Goal: Find specific page/section: Find specific page/section

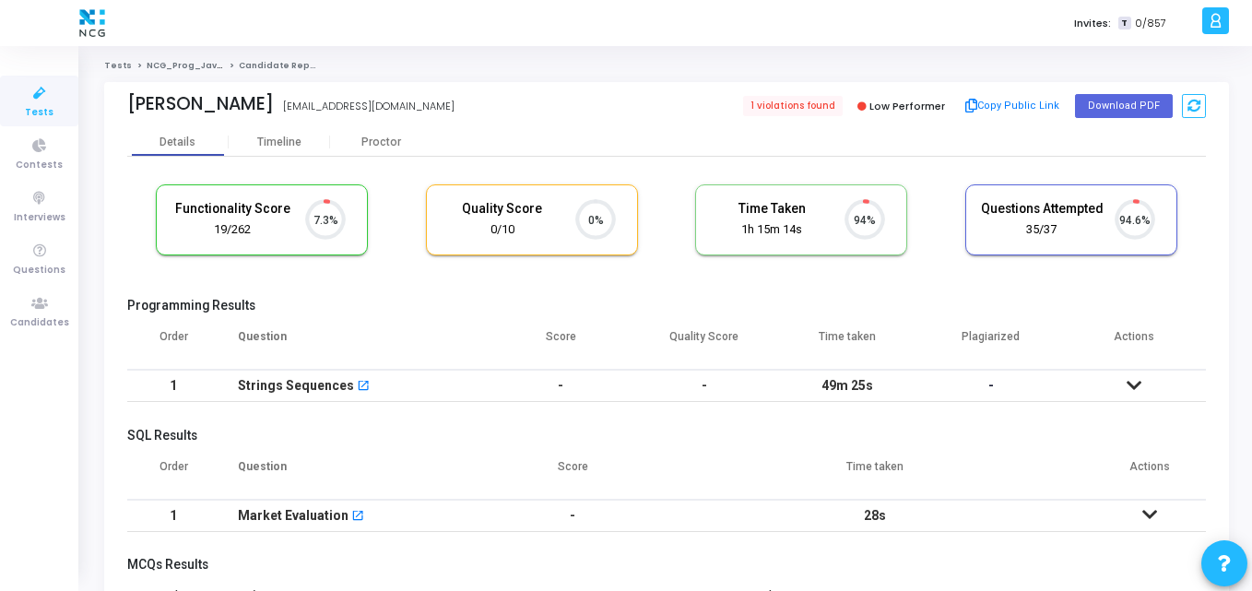
scroll to position [39, 47]
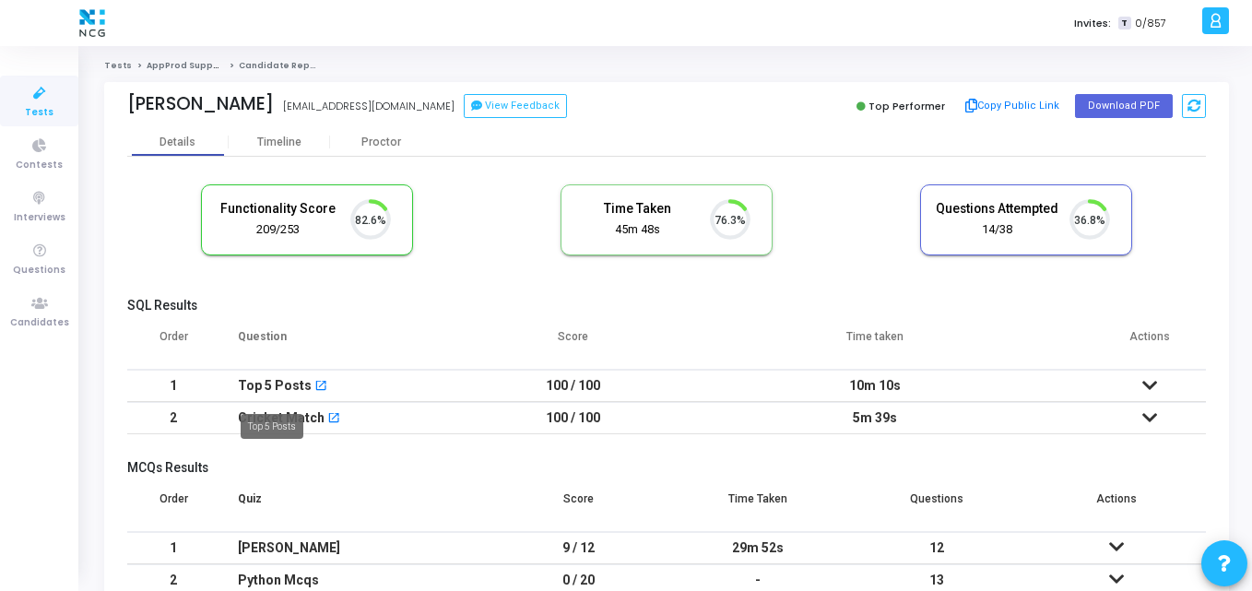
scroll to position [39, 47]
click at [324, 292] on cj-candidate-results "Functionality Score 209/253 82.6% Time Taken calculated once the test is comple…" at bounding box center [666, 407] width 1079 height 464
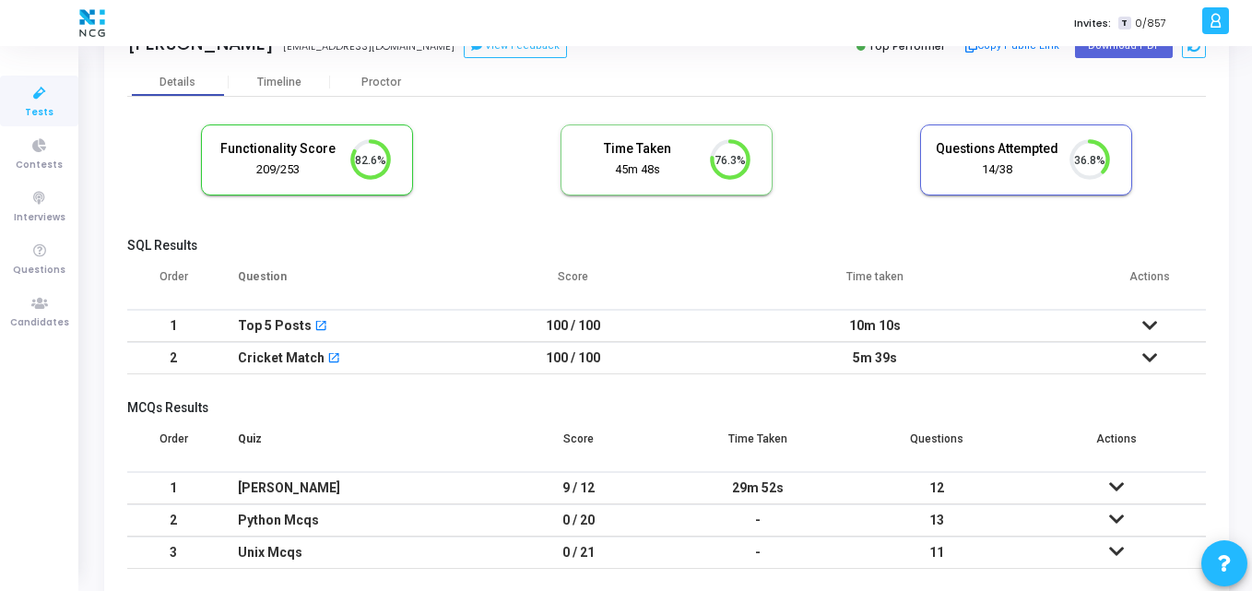
scroll to position [0, 0]
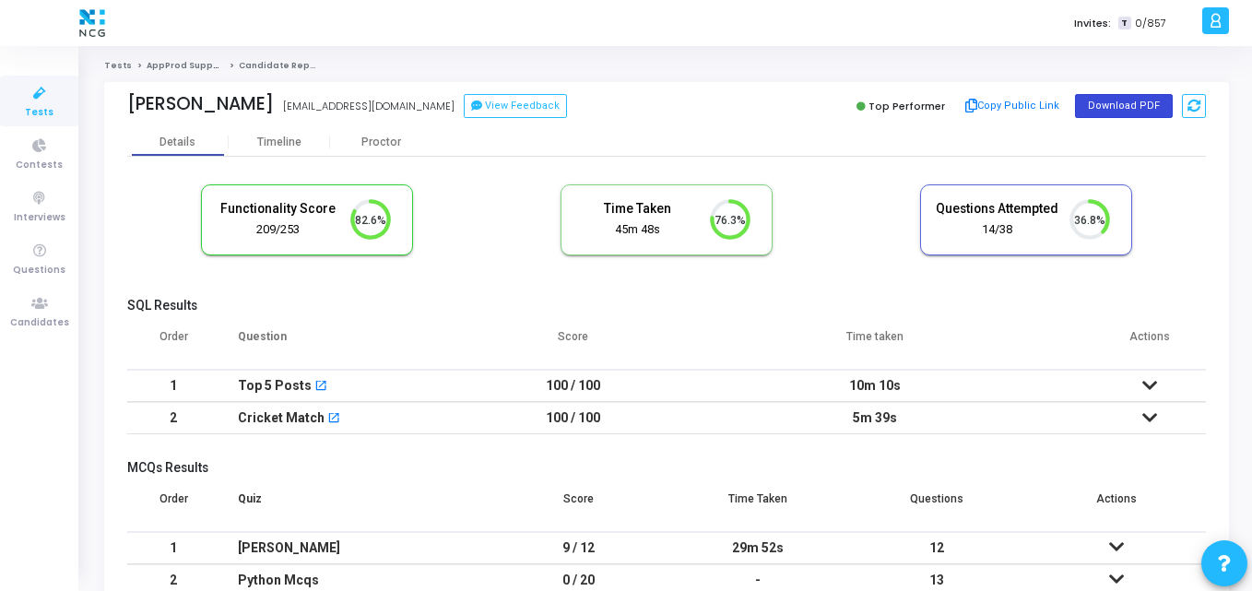
click at [1120, 99] on button "Download PDF" at bounding box center [1124, 106] width 98 height 24
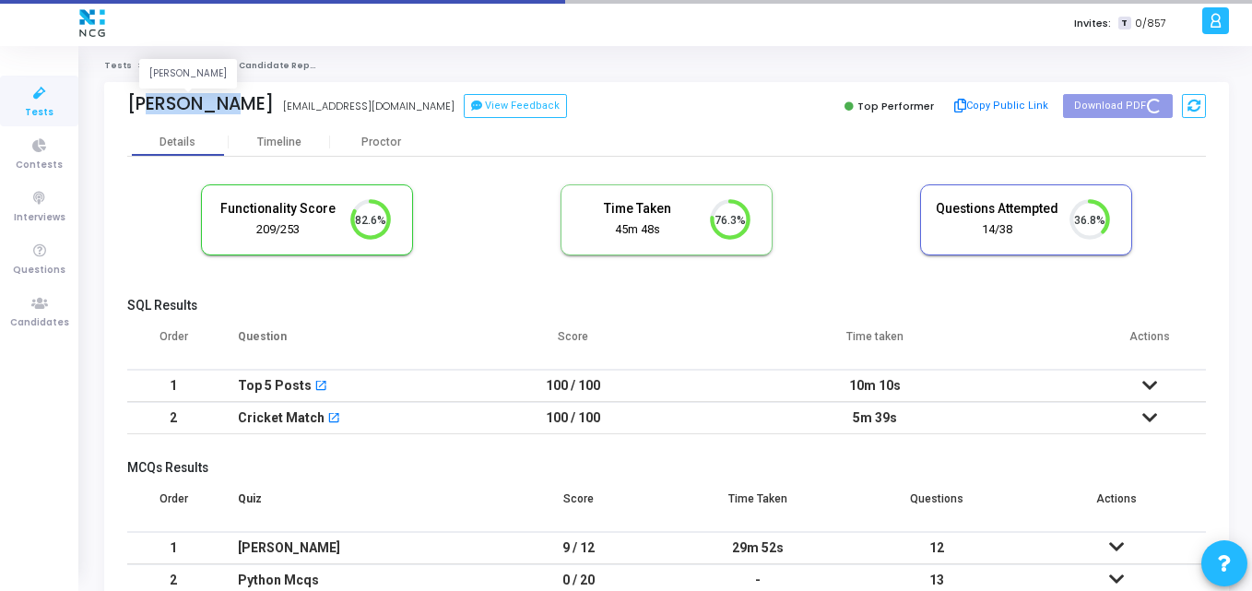
drag, startPoint x: 211, startPoint y: 100, endPoint x: 134, endPoint y: 109, distance: 78.0
click at [134, 109] on div "Yash Patil" at bounding box center [200, 103] width 147 height 21
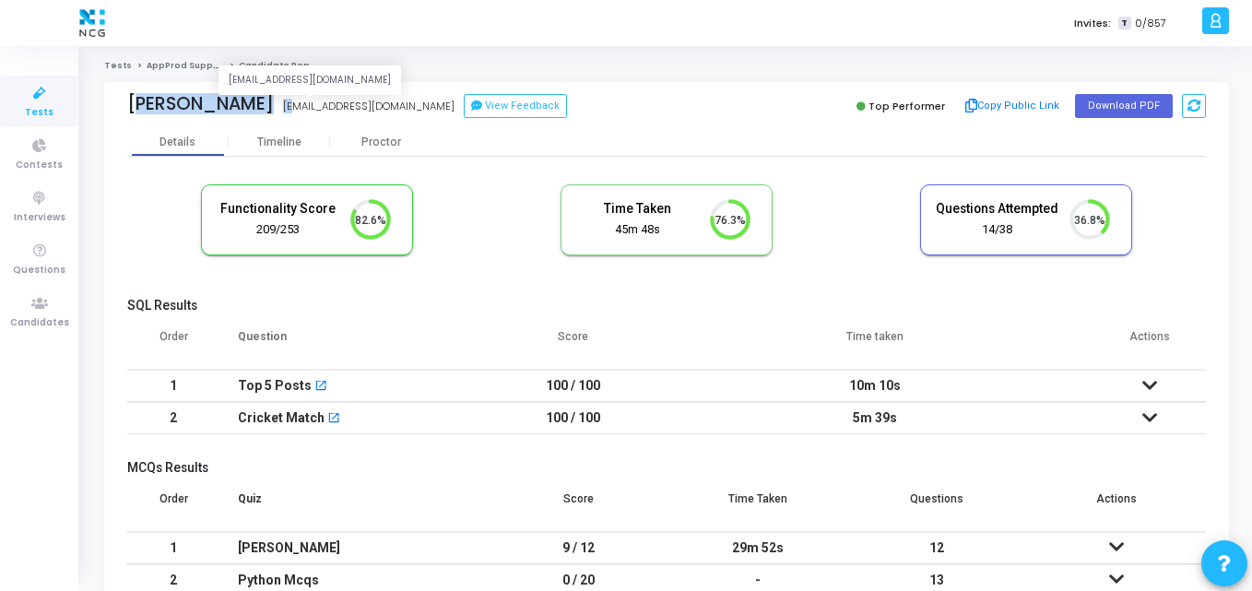
drag, startPoint x: 124, startPoint y: 108, endPoint x: 232, endPoint y: 100, distance: 109.1
click at [232, 100] on div "Yash Patil yashpatil2427@gmail.com yashpatil2427@gmail.com View Feedback Top Pe…" at bounding box center [666, 105] width 1125 height 46
copy div "Yash Patil Yash Patil y"
copy div "Yash Patil"
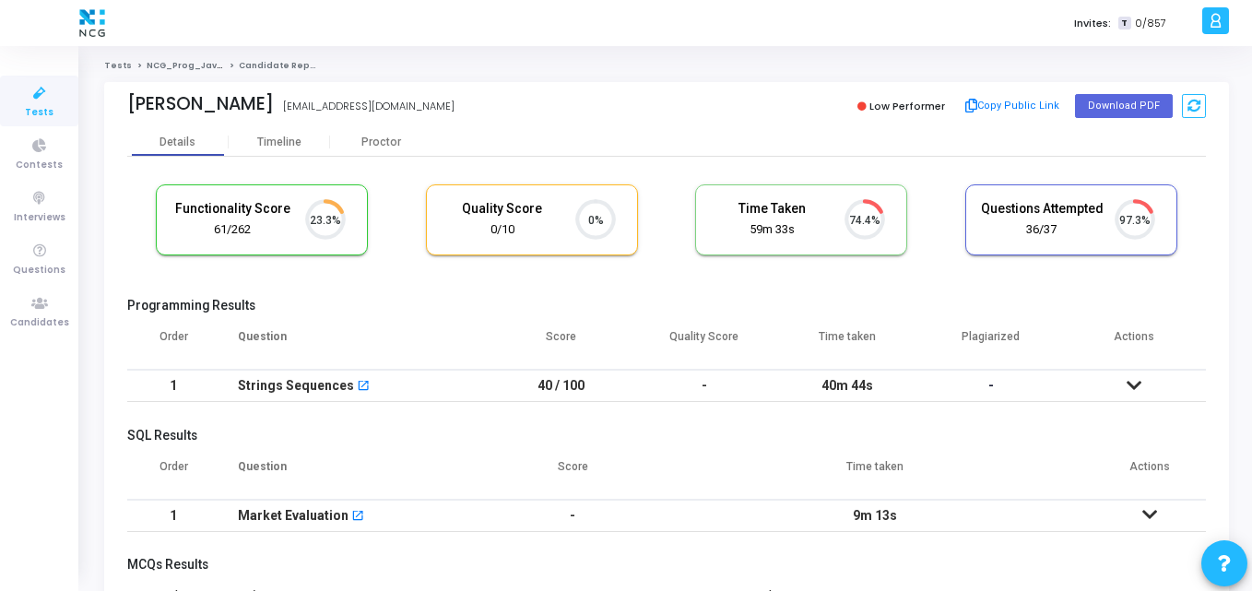
scroll to position [8, 8]
drag, startPoint x: 242, startPoint y: 101, endPoint x: 125, endPoint y: 114, distance: 116.9
click at [125, 114] on div "Rahul Rajput rajputrahul555@gmail.com Low Performer Copy Public Link Download P…" at bounding box center [666, 105] width 1125 height 46
copy div "Rahul Rajput"
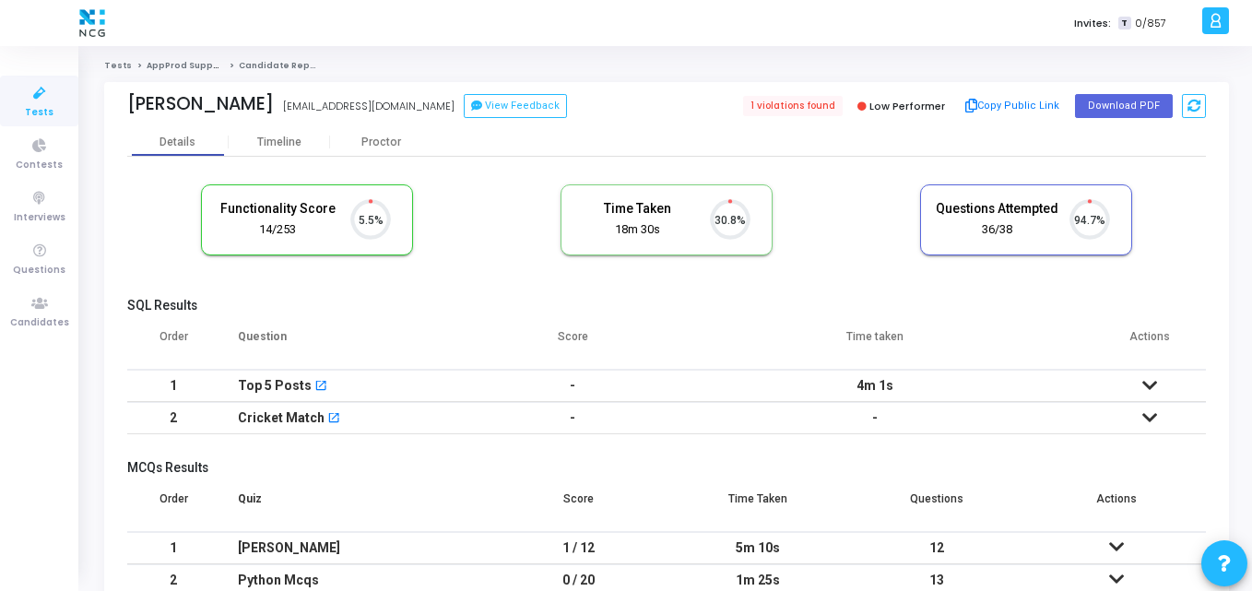
scroll to position [39, 47]
drag, startPoint x: 279, startPoint y: 104, endPoint x: 130, endPoint y: 107, distance: 149.4
click at [130, 107] on div "Sourabh Jadhav Sourabh Jadhav sourabhj8149@gmail.com View Feedback" at bounding box center [392, 106] width 530 height 27
copy div "Sourabh Jadhav"
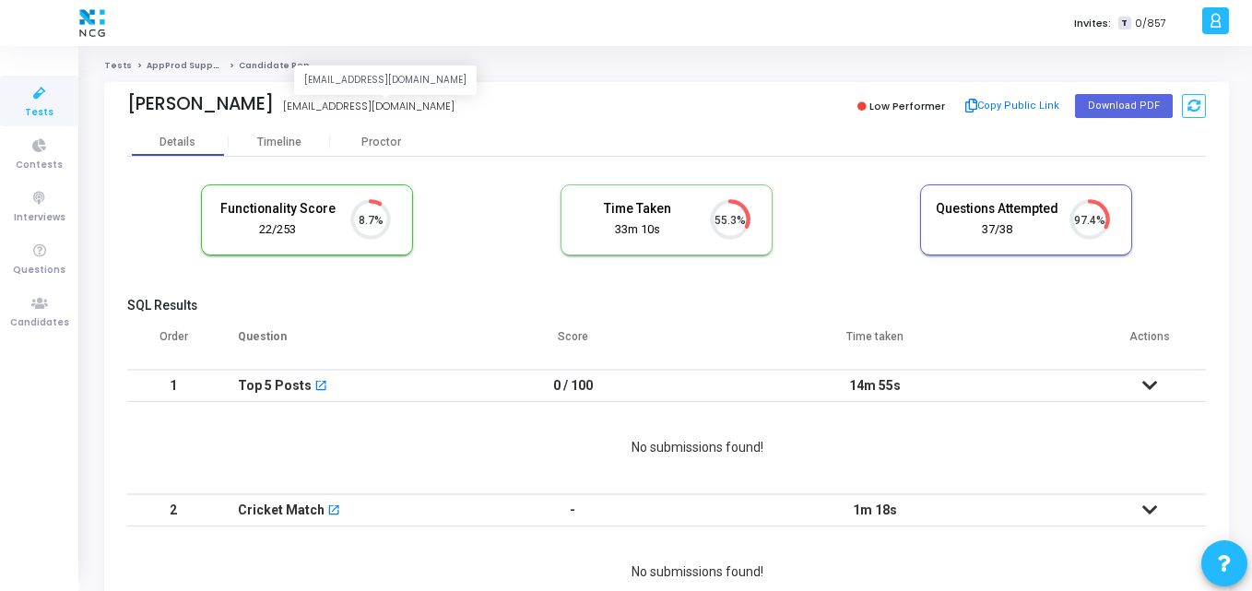
scroll to position [39, 47]
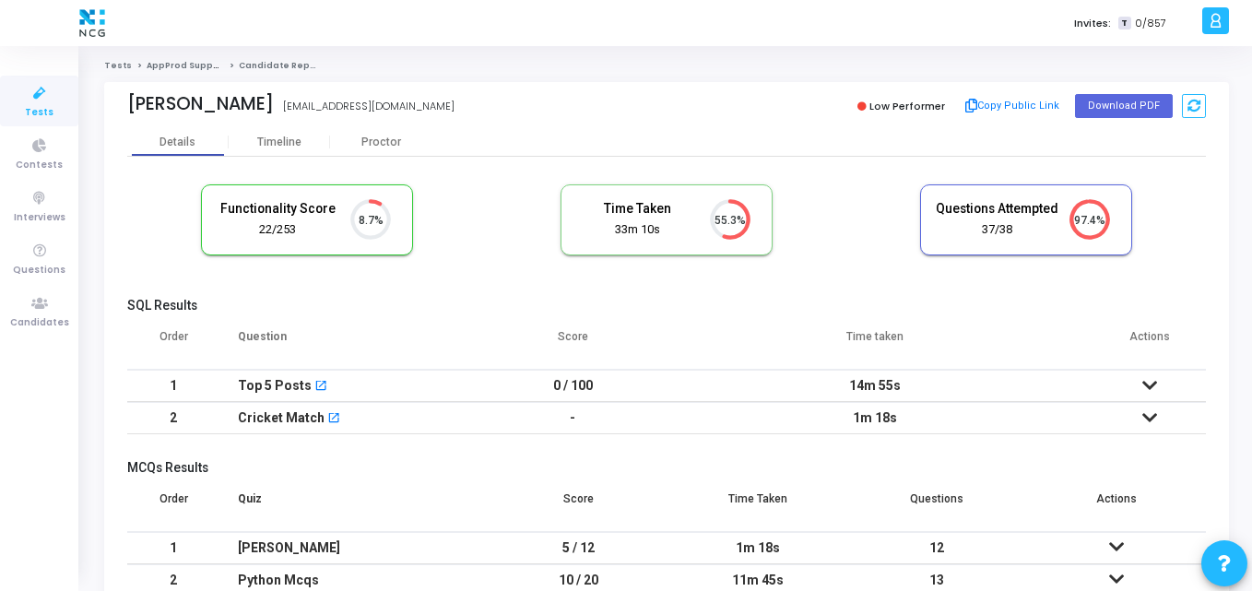
drag, startPoint x: 286, startPoint y: 105, endPoint x: 110, endPoint y: 112, distance: 176.2
click at [110, 112] on div "Shubham Sawant Shubham Sawant sawantshubham006@gmail.com Low Performer Copy Pub…" at bounding box center [666, 105] width 1125 height 46
copy div "[PERSON_NAME]"
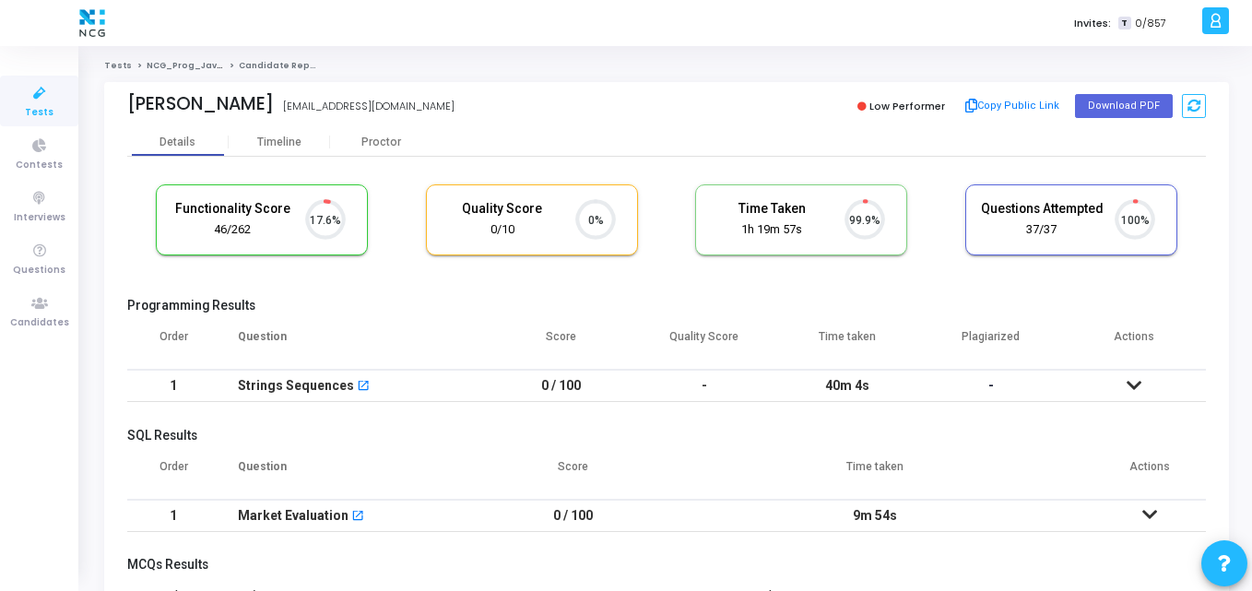
scroll to position [39, 47]
drag, startPoint x: 313, startPoint y: 108, endPoint x: 113, endPoint y: 100, distance: 199.3
click at [113, 100] on div "Prathamesh Bhosale Prathamesh Bhosale prathamesh341@gmail.com Low Performer Cop…" at bounding box center [666, 105] width 1125 height 46
copy div "Prathamesh Bhosale"
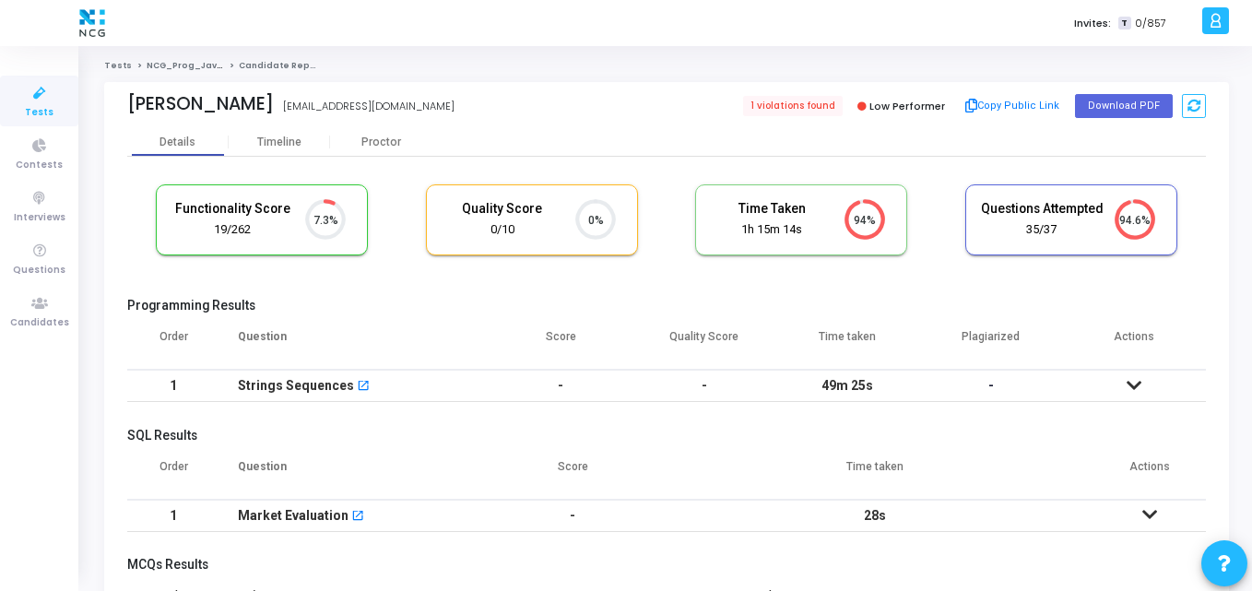
click at [23, 95] on icon at bounding box center [39, 93] width 39 height 23
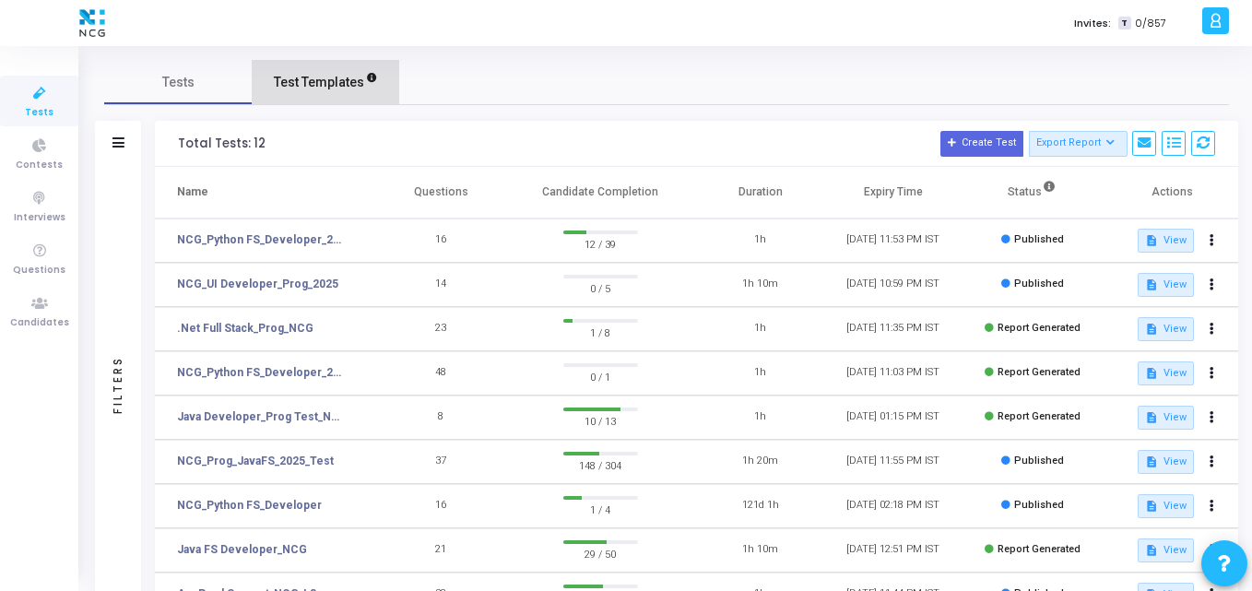
click at [306, 89] on span "Test Templates" at bounding box center [319, 82] width 90 height 19
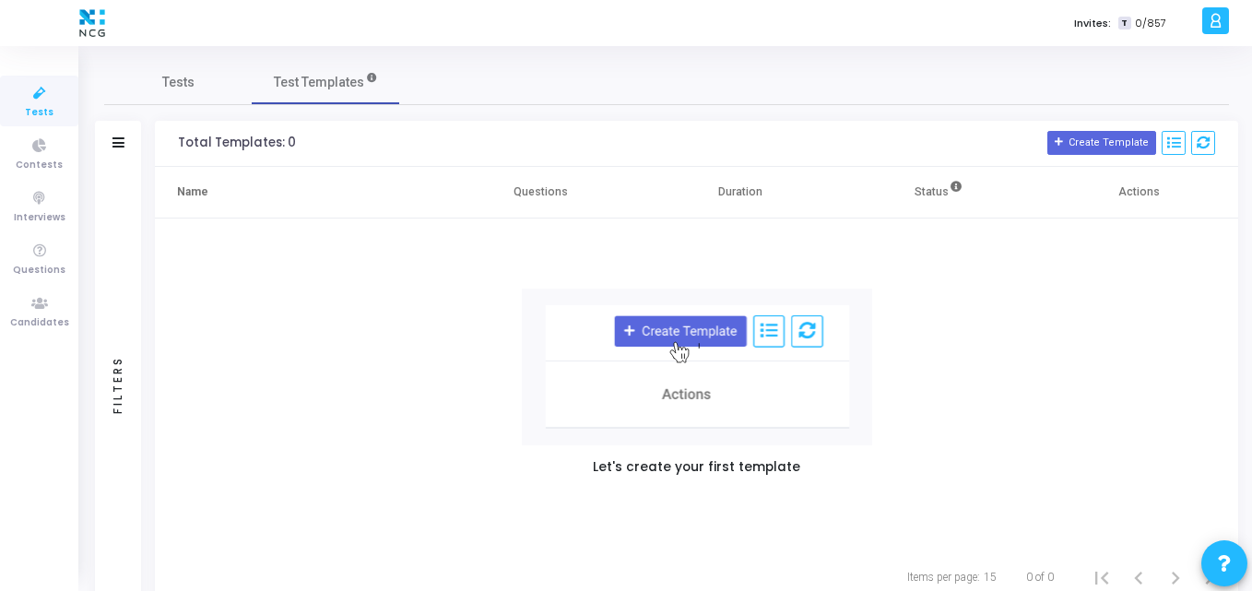
click at [54, 95] on icon at bounding box center [39, 93] width 39 height 23
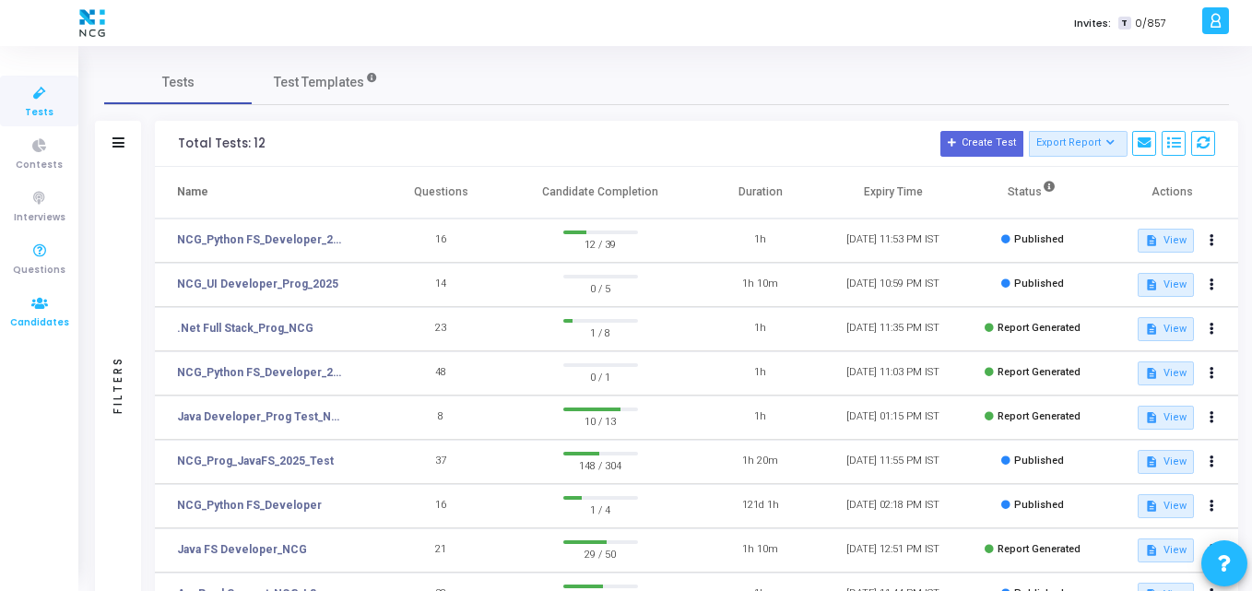
click at [26, 292] on icon at bounding box center [39, 303] width 39 height 23
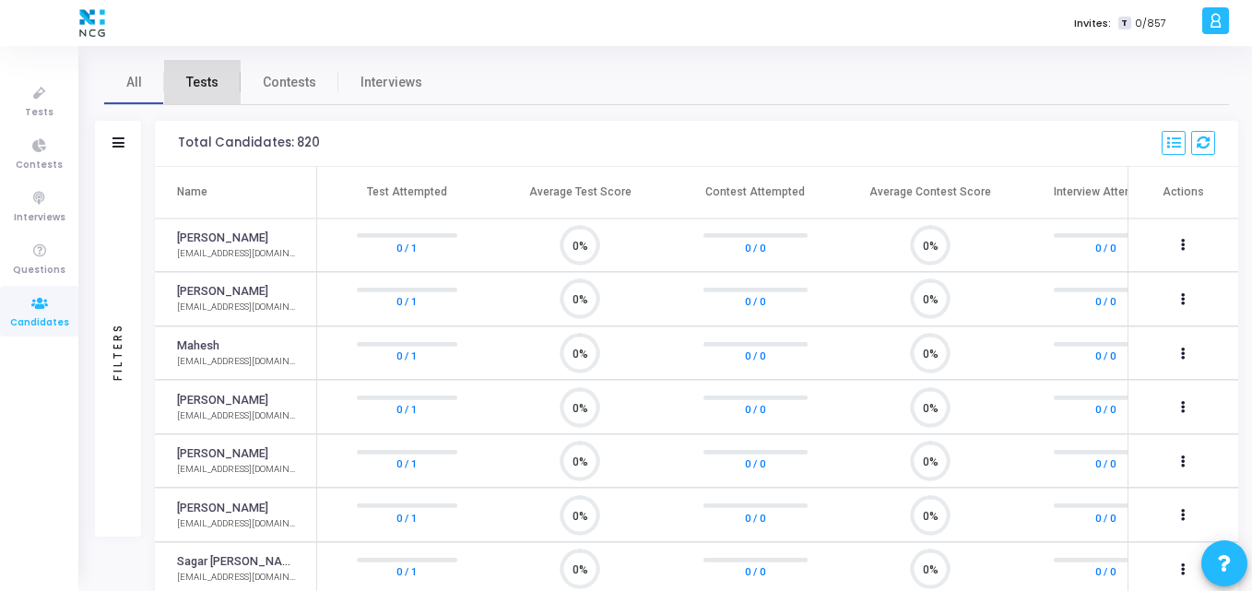
click at [195, 74] on span "Tests" at bounding box center [202, 82] width 32 height 19
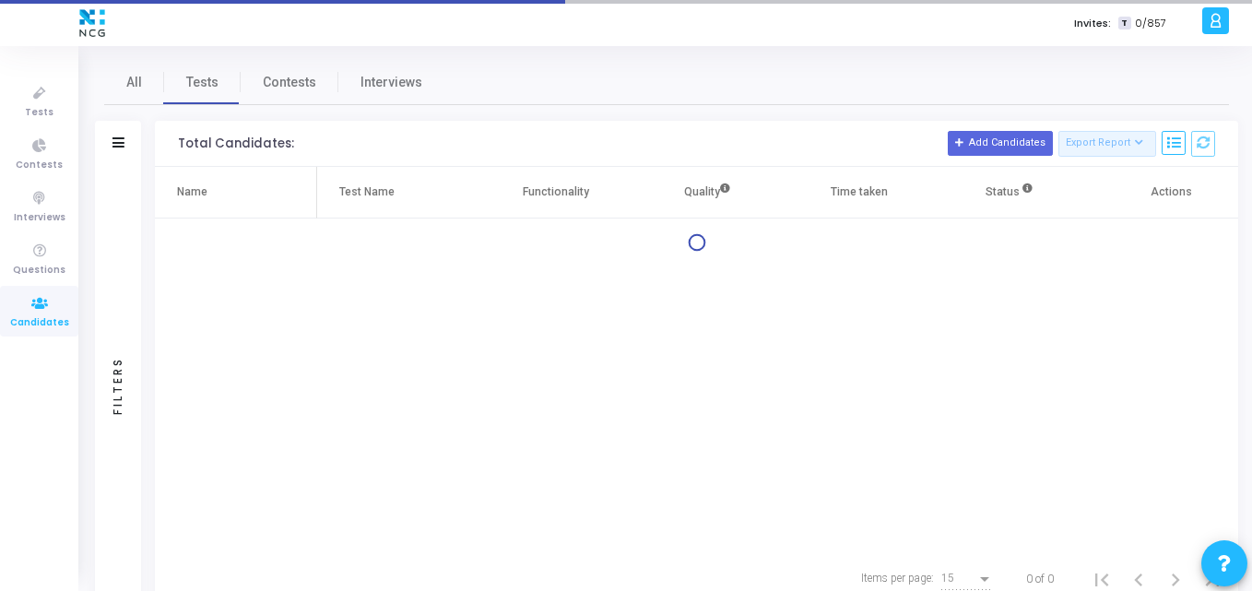
click at [130, 144] on div "Filters" at bounding box center [118, 144] width 46 height 46
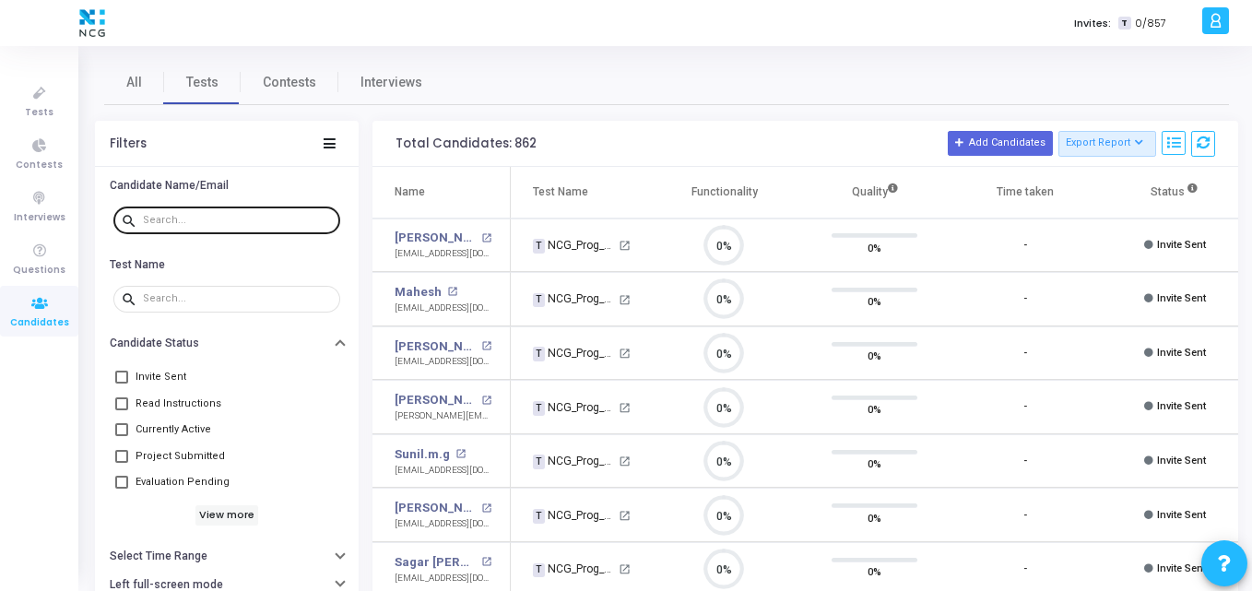
drag, startPoint x: 165, startPoint y: 208, endPoint x: 162, endPoint y: 226, distance: 17.7
click at [162, 226] on div at bounding box center [238, 219] width 190 height 29
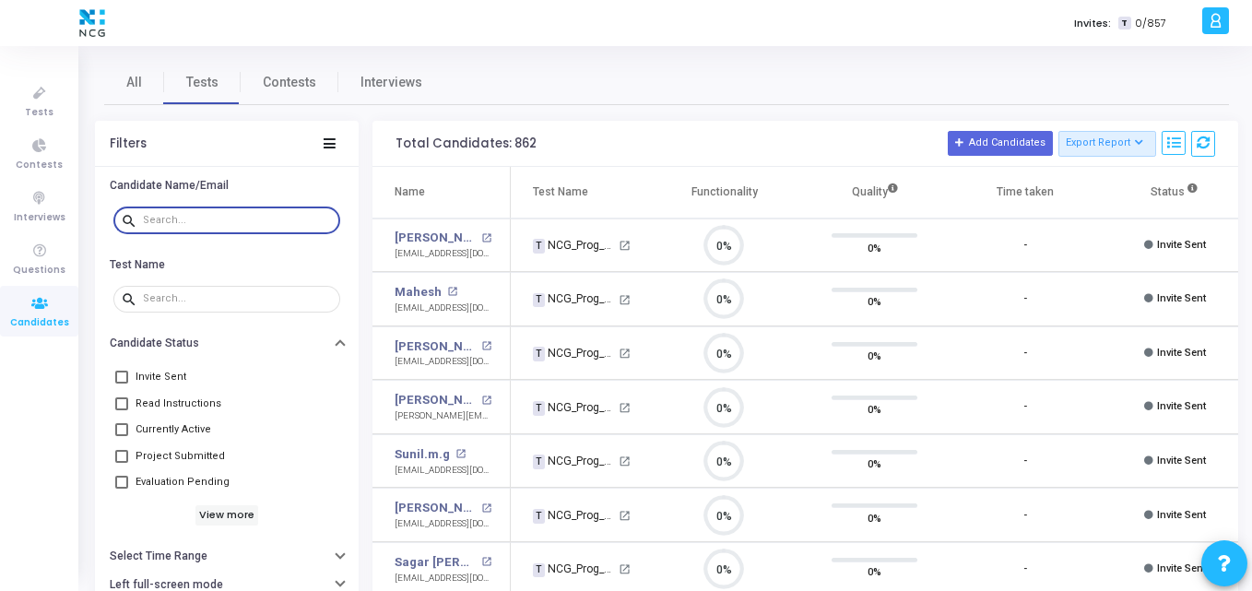
click at [169, 223] on input "text" at bounding box center [238, 220] width 190 height 11
paste input "[EMAIL_ADDRESS][DOMAIN_NAME]"
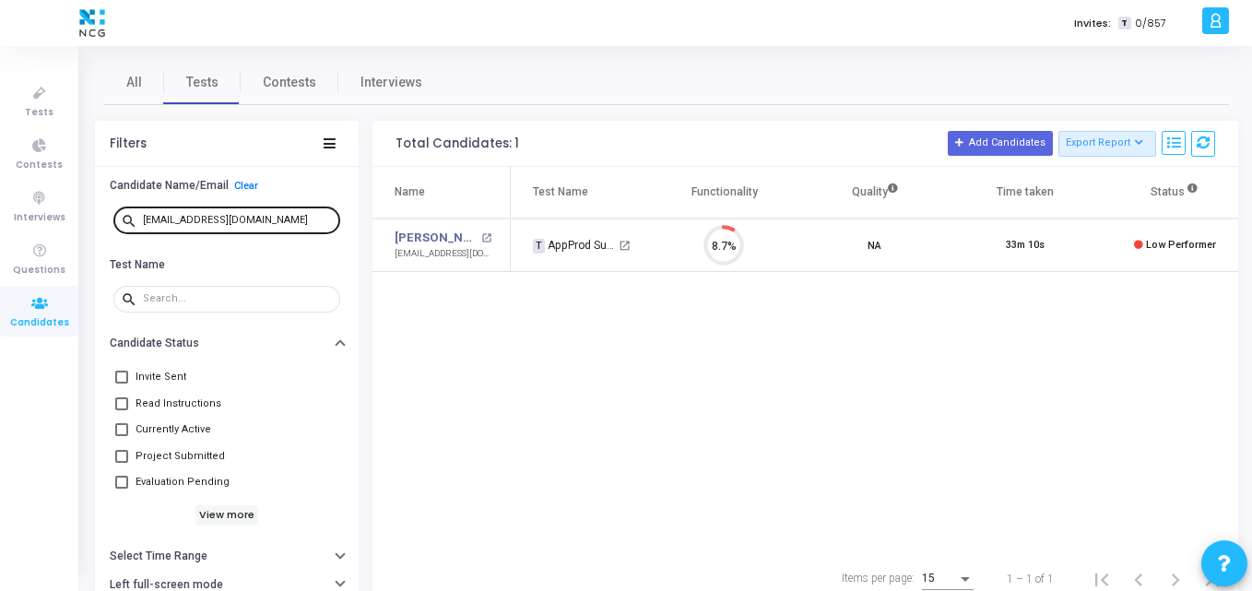
drag, startPoint x: 295, startPoint y: 213, endPoint x: 285, endPoint y: 228, distance: 17.9
click at [285, 228] on div "[EMAIL_ADDRESS][DOMAIN_NAME]" at bounding box center [238, 219] width 190 height 29
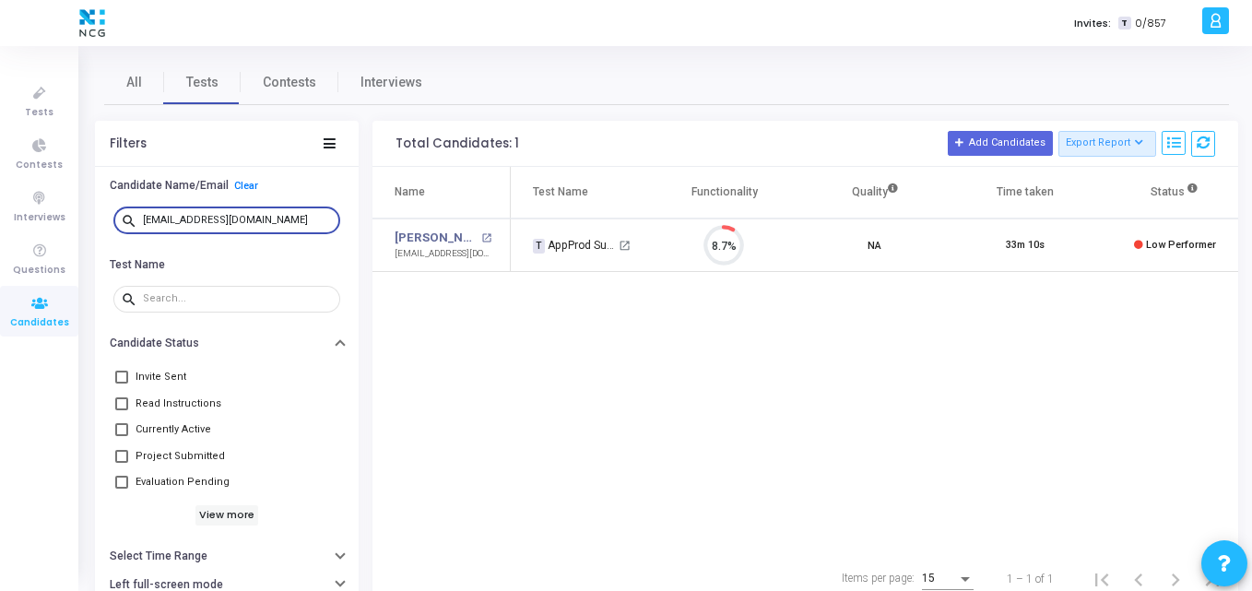
drag, startPoint x: 291, startPoint y: 224, endPoint x: 140, endPoint y: 242, distance: 152.3
click at [140, 242] on div "search [EMAIL_ADDRESS][DOMAIN_NAME]" at bounding box center [227, 225] width 264 height 51
paste input "ourabhj8149"
drag, startPoint x: 300, startPoint y: 216, endPoint x: 123, endPoint y: 216, distance: 177.0
click at [123, 216] on div "search [EMAIL_ADDRESS][DOMAIN_NAME]" at bounding box center [226, 219] width 227 height 29
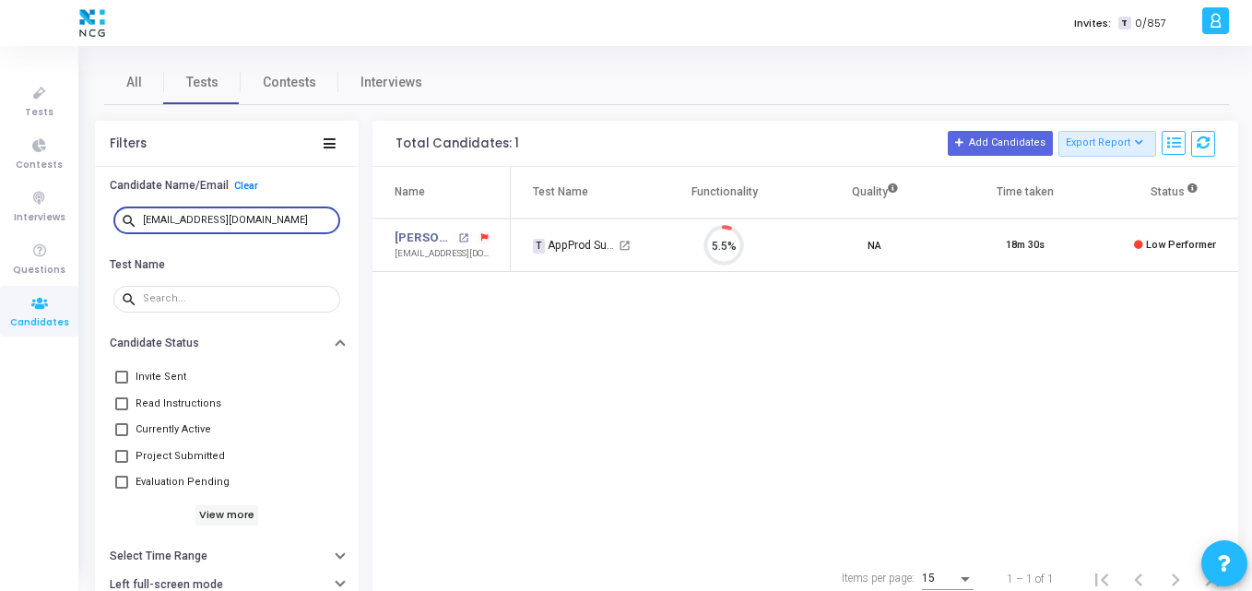
paste input "rajputrahul555"
type input "[EMAIL_ADDRESS][DOMAIN_NAME]"
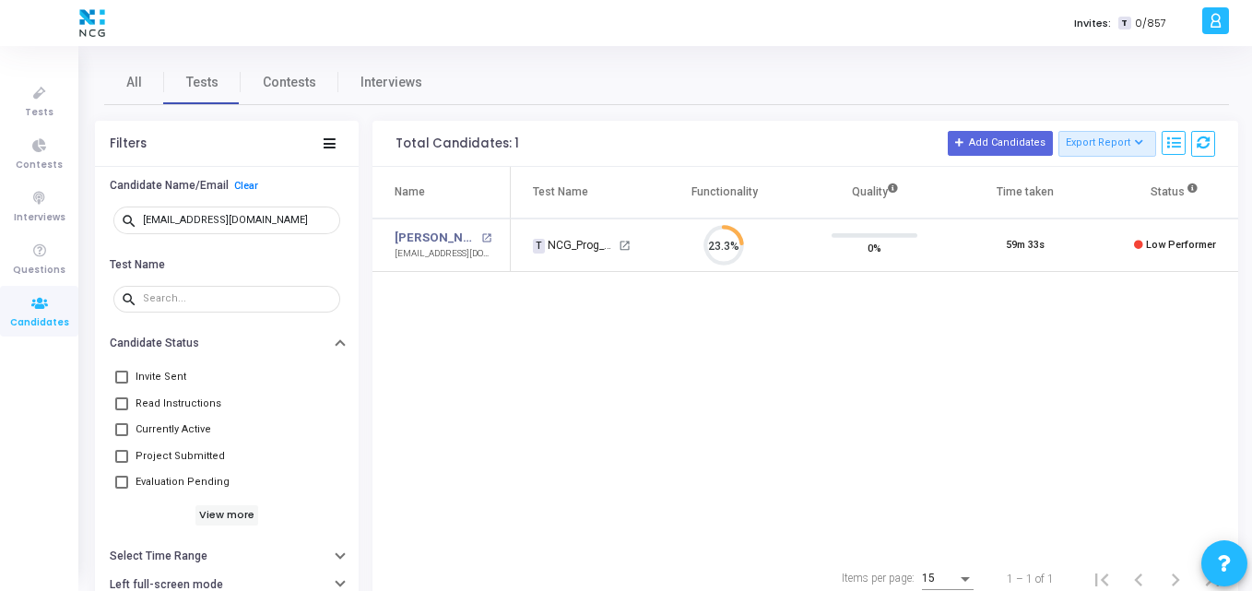
click at [473, 348] on div "Name Test Name Functionality Quality Time taken Status Actions [PERSON_NAME] op…" at bounding box center [805, 360] width 866 height 386
click at [432, 241] on link "[PERSON_NAME]" at bounding box center [436, 238] width 82 height 18
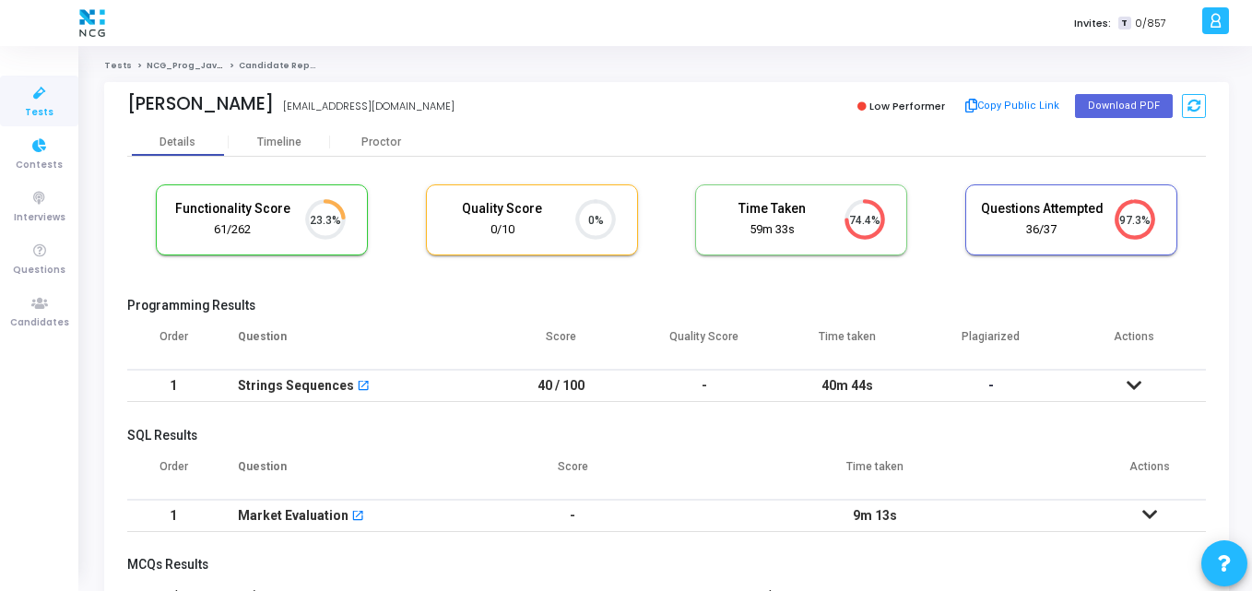
click at [44, 99] on icon at bounding box center [39, 93] width 39 height 23
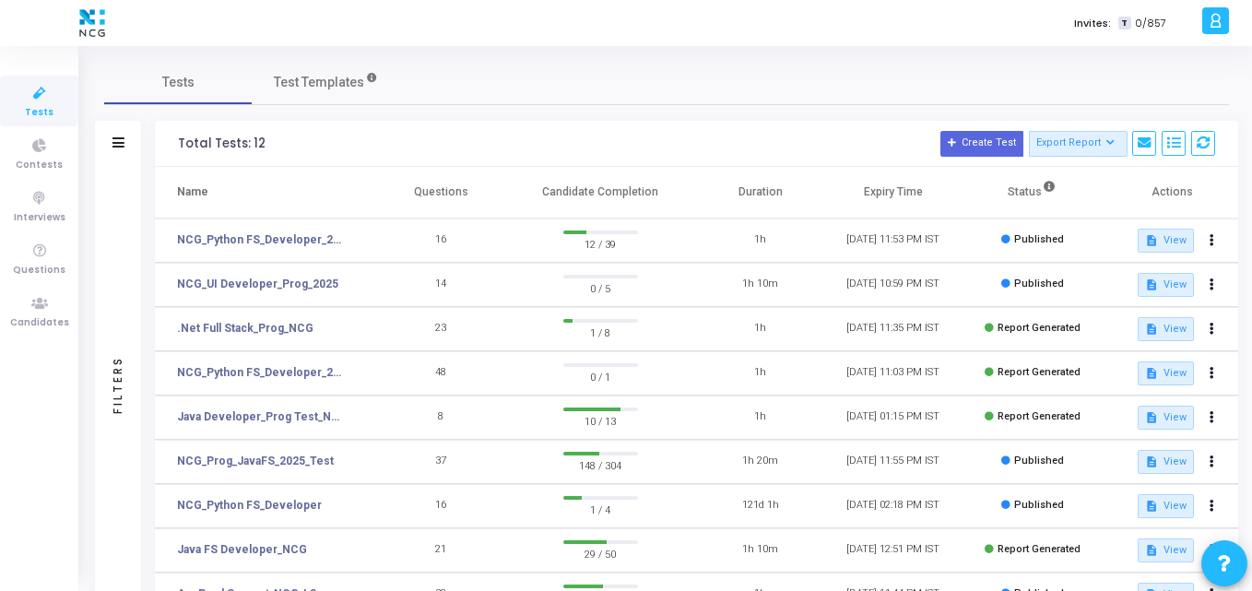
click at [301, 158] on div "Total Tests: 12 Create Test Export Report Id Name Job Role Questions Candidate …" at bounding box center [696, 144] width 1083 height 46
click at [52, 305] on icon at bounding box center [39, 303] width 39 height 23
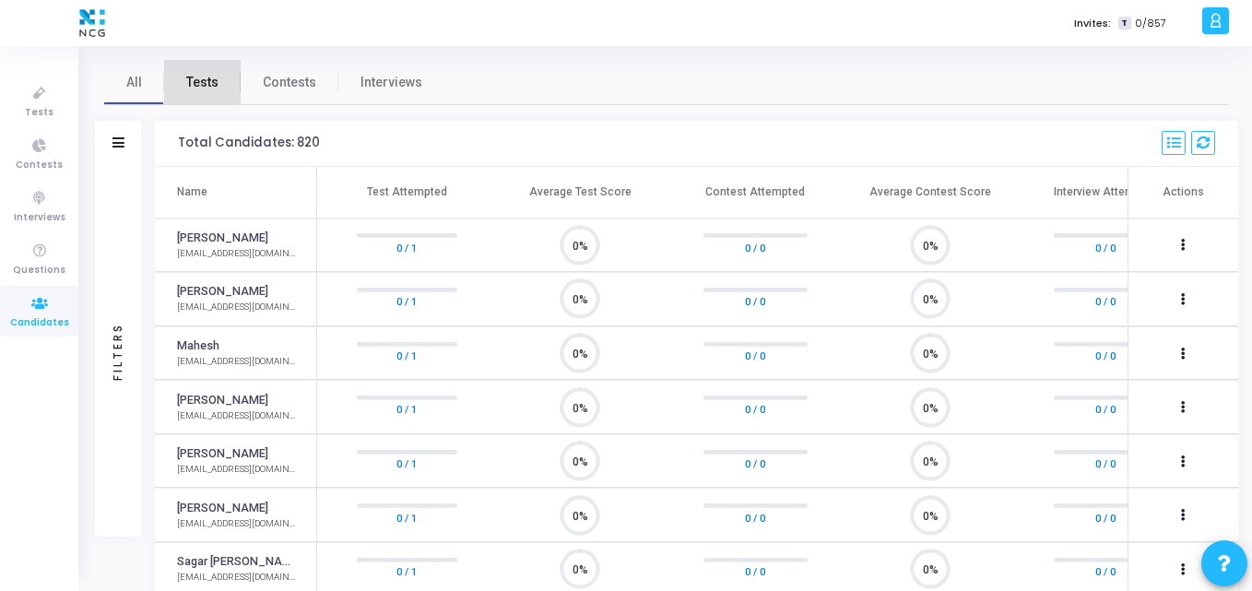
scroll to position [39, 47]
click at [198, 87] on span "Tests" at bounding box center [202, 82] width 32 height 19
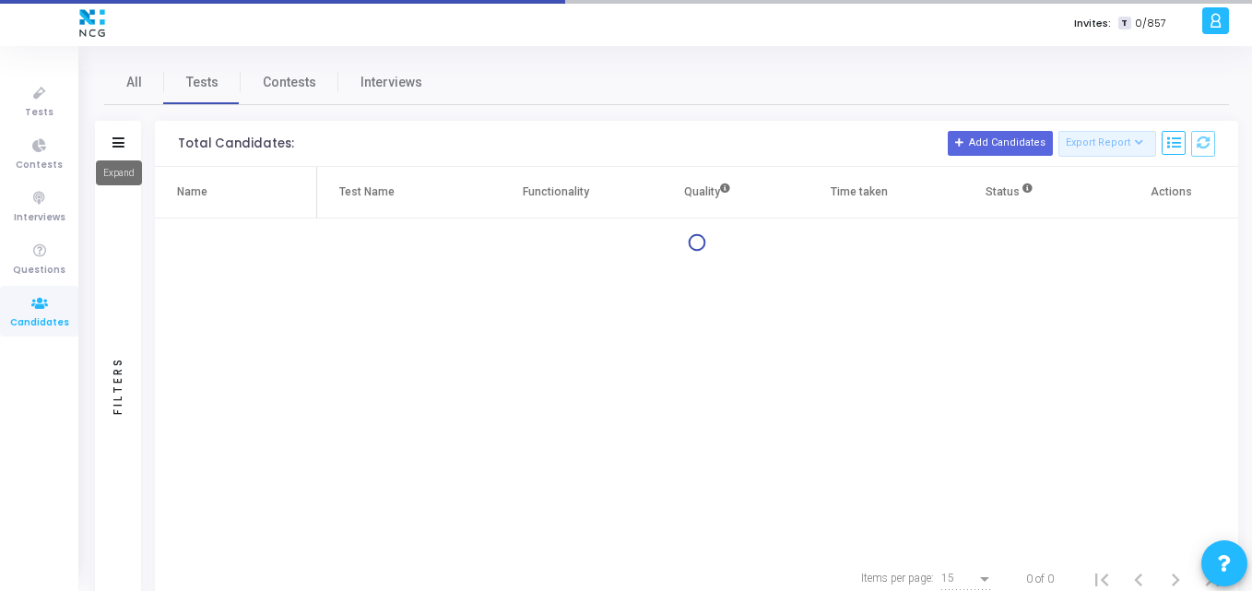
click at [114, 141] on icon at bounding box center [118, 142] width 12 height 10
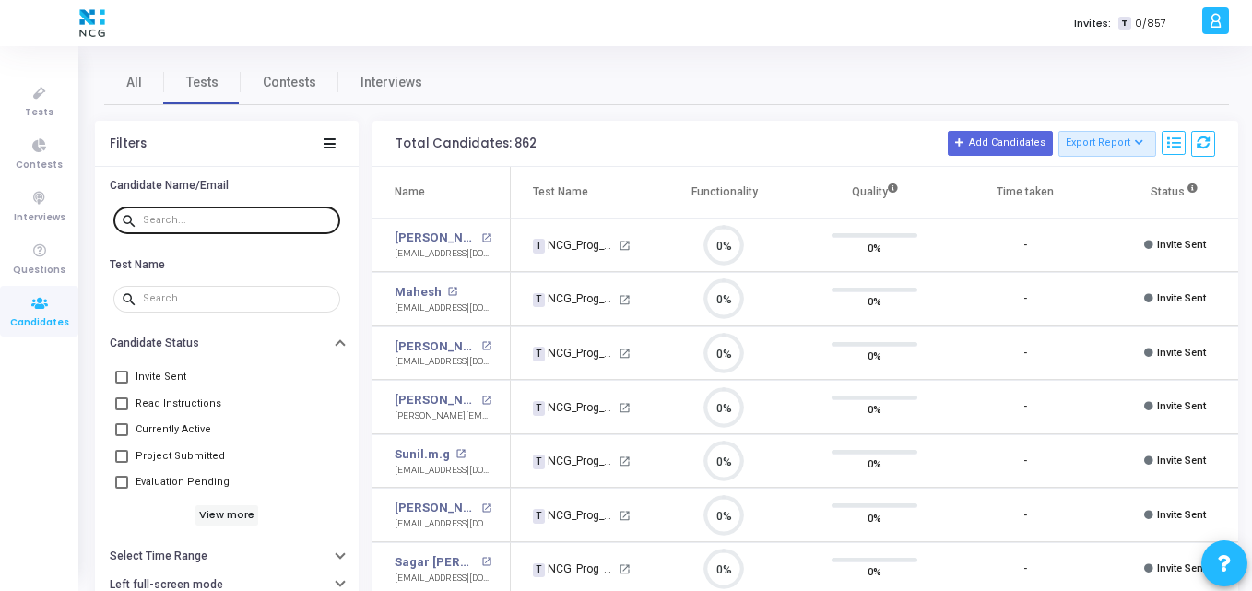
click at [183, 213] on div at bounding box center [238, 219] width 190 height 29
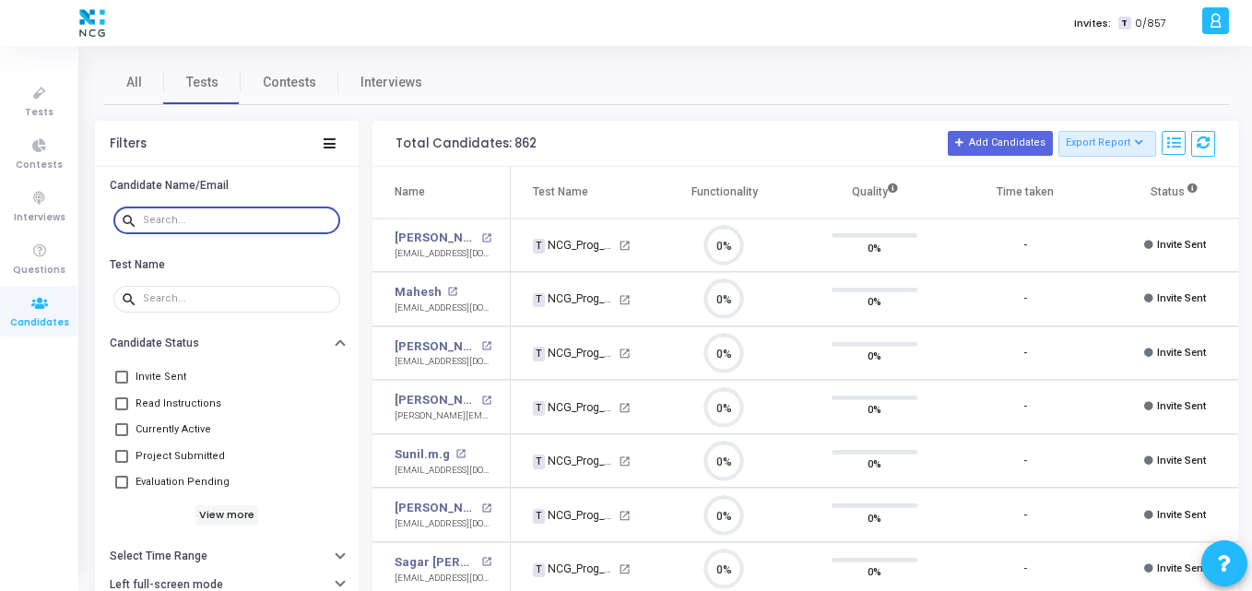
paste input "[EMAIL_ADDRESS][DOMAIN_NAME]"
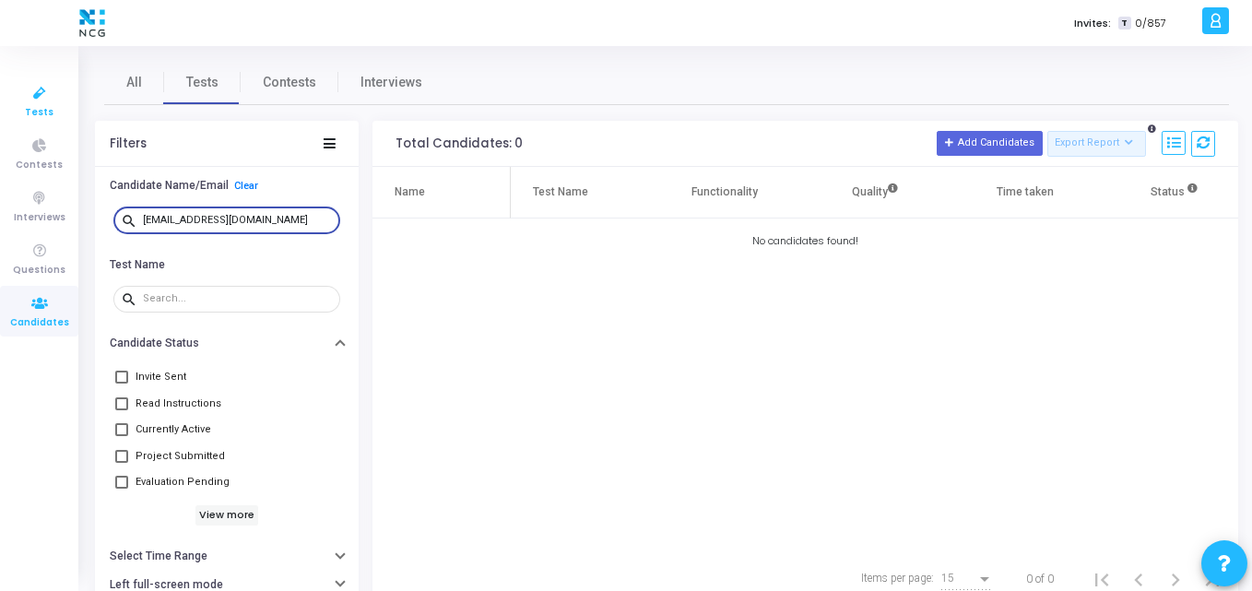
type input "[EMAIL_ADDRESS][DOMAIN_NAME]"
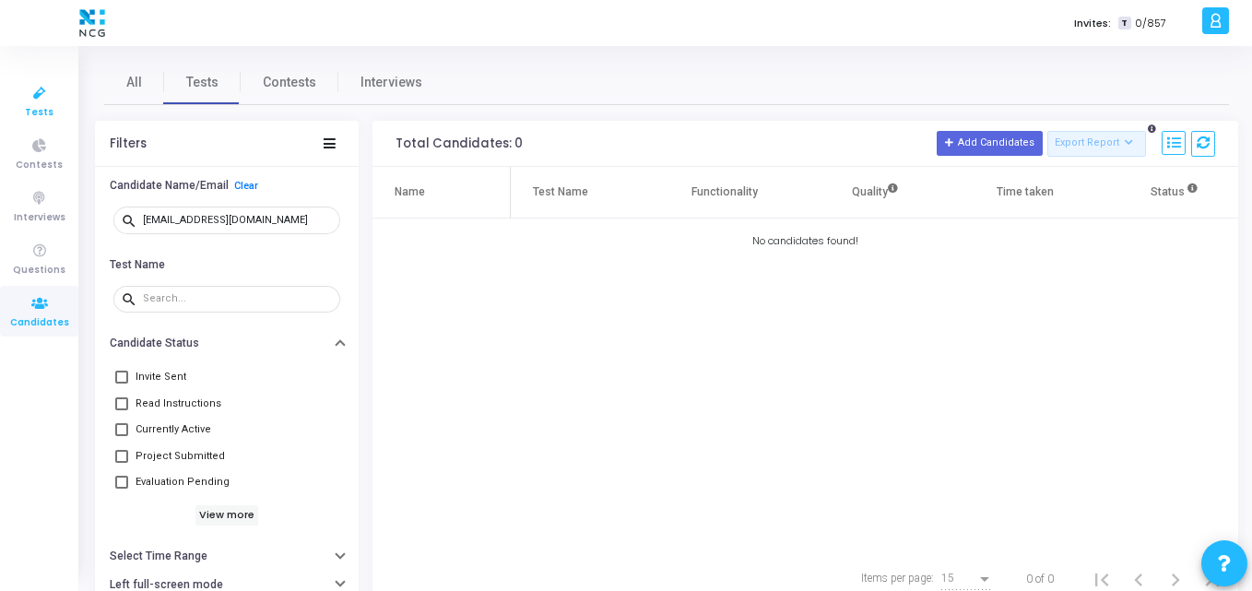
click at [6, 98] on link "Tests" at bounding box center [39, 101] width 78 height 51
